Goal: Information Seeking & Learning: Learn about a topic

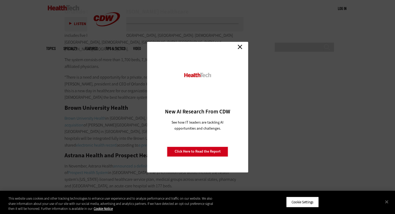
scroll to position [1045, 0]
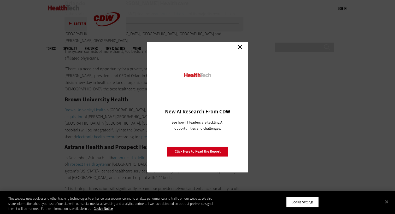
click at [242, 48] on link "Close" at bounding box center [240, 47] width 8 height 8
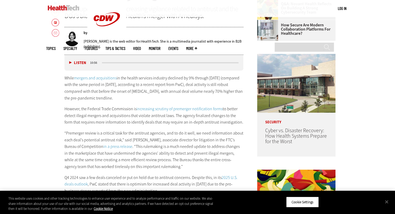
scroll to position [261, 0]
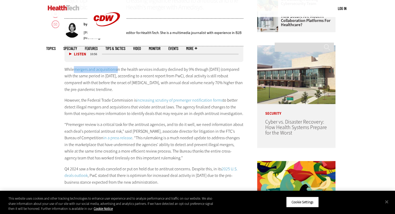
drag, startPoint x: 73, startPoint y: 70, endPoint x: 117, endPoint y: 71, distance: 43.9
click at [117, 71] on p "While mergers and acquisitions in the health services industry declined by 9% t…" at bounding box center [154, 79] width 179 height 27
drag, startPoint x: 117, startPoint y: 71, endPoint x: 109, endPoint y: 71, distance: 7.9
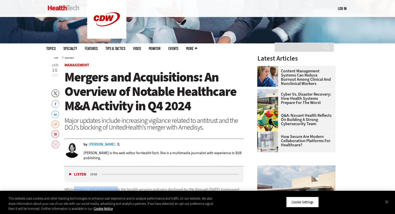
scroll to position [131, 0]
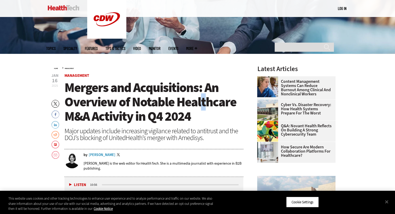
click at [203, 109] on span "Mergers and Acquisitions: An Overview of Notable Healthcare M&A Activity in Q4 …" at bounding box center [151, 102] width 172 height 46
click at [69, 83] on span "Mergers and Acquisitions: An Overview of Notable Healthcare M&A Activity in Q4 …" at bounding box center [151, 102] width 172 height 46
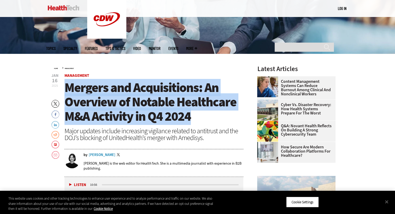
drag, startPoint x: 65, startPoint y: 89, endPoint x: 194, endPoint y: 112, distance: 131.1
click at [194, 112] on h1 "Mergers and Acquisitions: An Overview of Notable Healthcare M&A Activity in Q4 …" at bounding box center [154, 101] width 179 height 43
drag, startPoint x: 194, startPoint y: 112, endPoint x: 150, endPoint y: 105, distance: 43.7
copy span "Mergers and Acquisitions: An Overview of Notable Healthcare M&A Activity in Q4 …"
click at [194, 117] on h1 "Mergers and Acquisitions: An Overview of Notable Healthcare M&A Activity in Q4 …" at bounding box center [154, 101] width 179 height 43
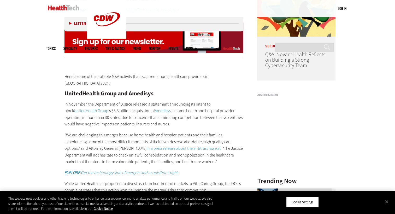
scroll to position [444, 0]
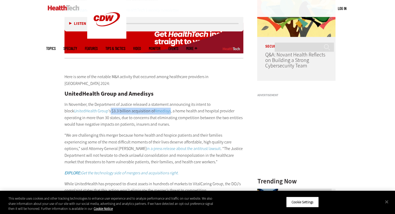
drag, startPoint x: 137, startPoint y: 103, endPoint x: 77, endPoint y: 102, distance: 59.6
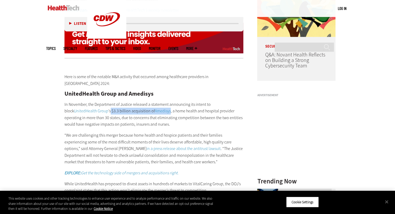
click at [77, 102] on p "In November, the Department of Justice released a statement announcing its inte…" at bounding box center [154, 114] width 179 height 27
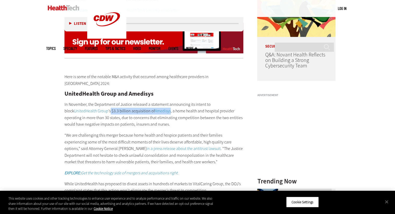
drag, startPoint x: 77, startPoint y: 103, endPoint x: 82, endPoint y: 104, distance: 5.1
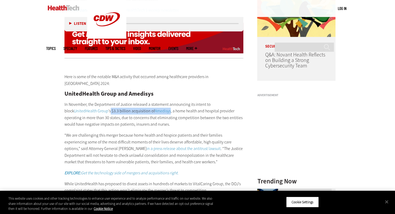
copy p "$3.3 billion acquisition of Amedisys"
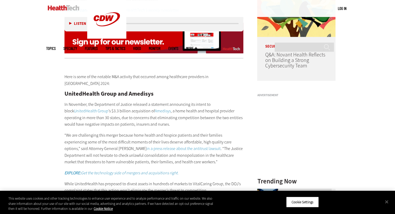
click at [136, 119] on p "In November, the Department of Justice released a statement announcing its inte…" at bounding box center [154, 114] width 179 height 27
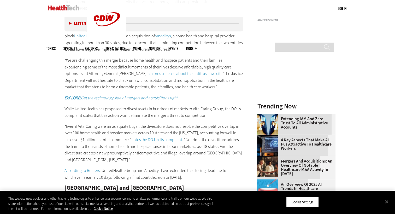
scroll to position [522, 0]
